Goal: Task Accomplishment & Management: Manage account settings

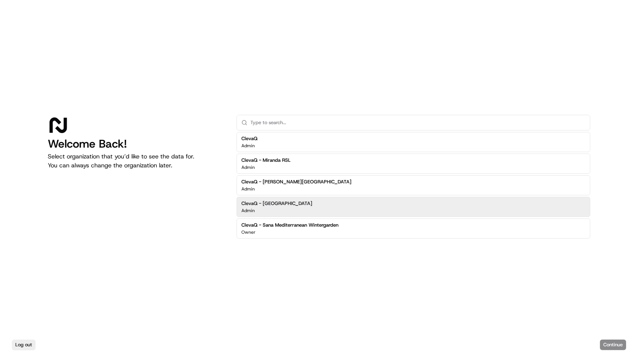
click at [332, 202] on div "ClevaQ - Sana Mediterranean Admin" at bounding box center [414, 207] width 354 height 20
click at [613, 344] on button "Continue" at bounding box center [613, 345] width 26 height 10
